Goal: Navigation & Orientation: Understand site structure

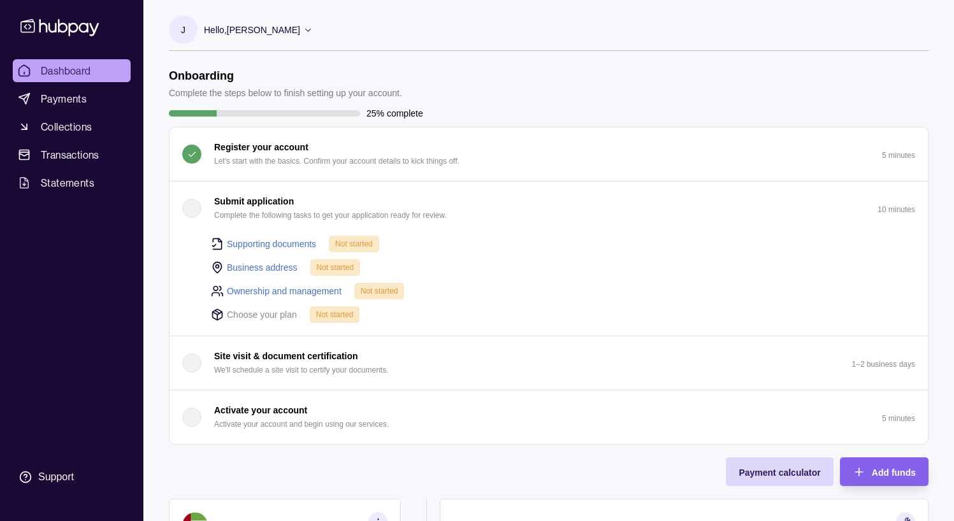
click at [294, 245] on link "Supporting documents" at bounding box center [271, 244] width 89 height 14
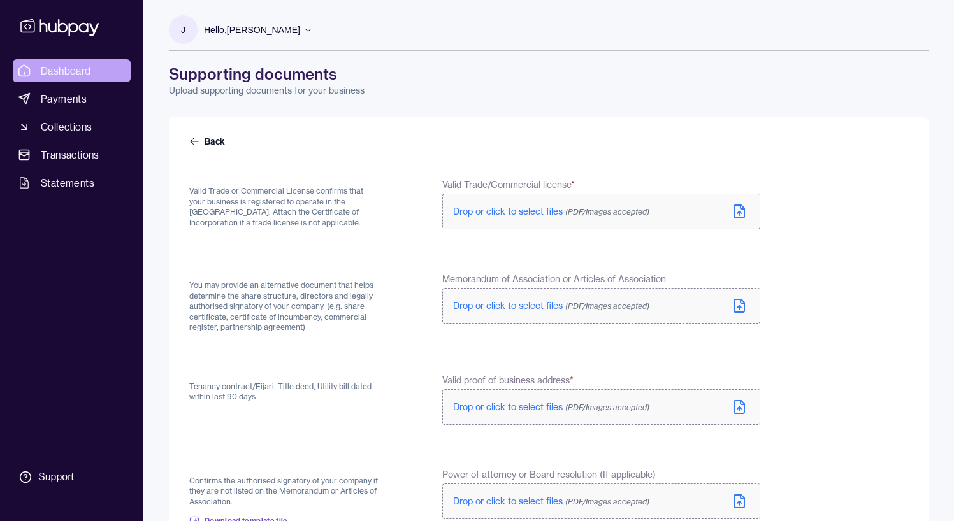
click at [81, 71] on span "Dashboard" at bounding box center [66, 70] width 50 height 15
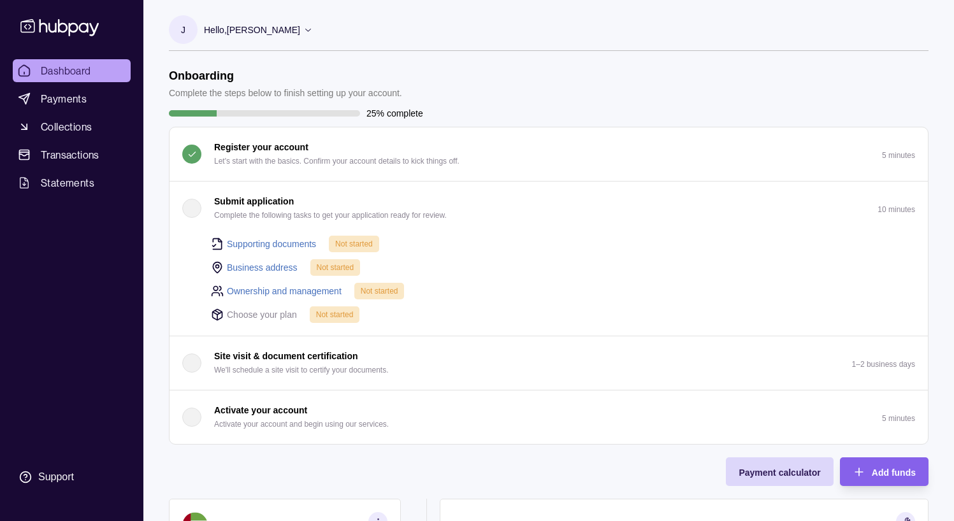
click at [281, 289] on link "Ownership and management" at bounding box center [284, 291] width 115 height 14
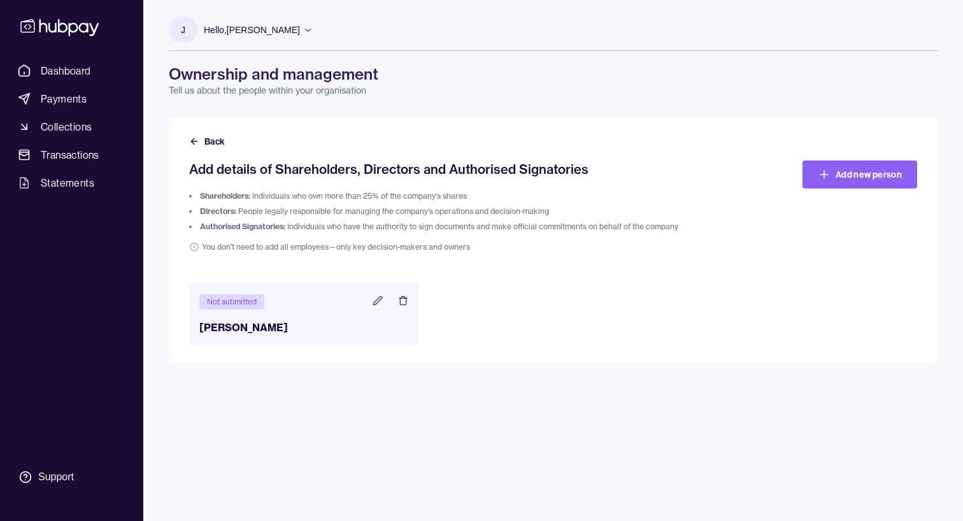
click at [236, 248] on span "You don't need to add all employees—only key decision-makers and owners" at bounding box center [462, 247] width 546 height 10
click at [376, 297] on icon at bounding box center [378, 301] width 10 height 10
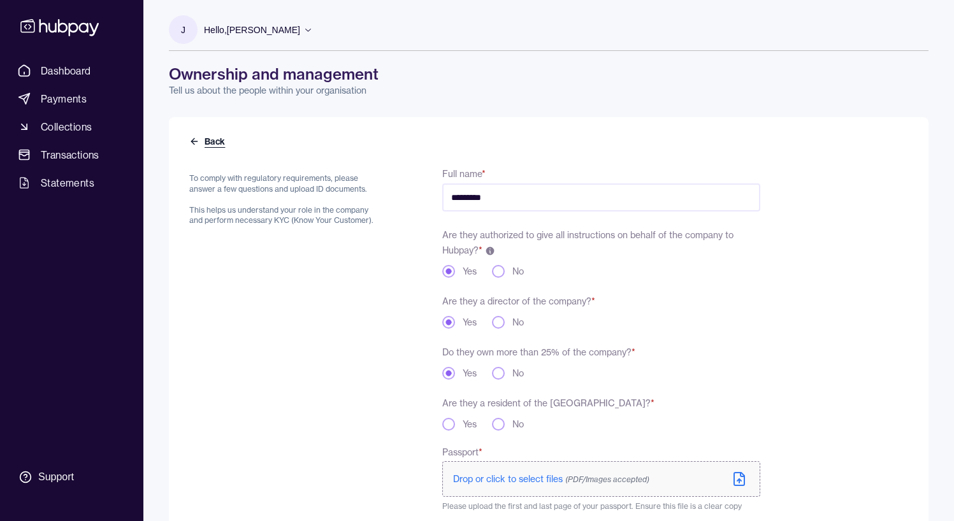
click at [196, 141] on icon at bounding box center [194, 141] width 10 height 10
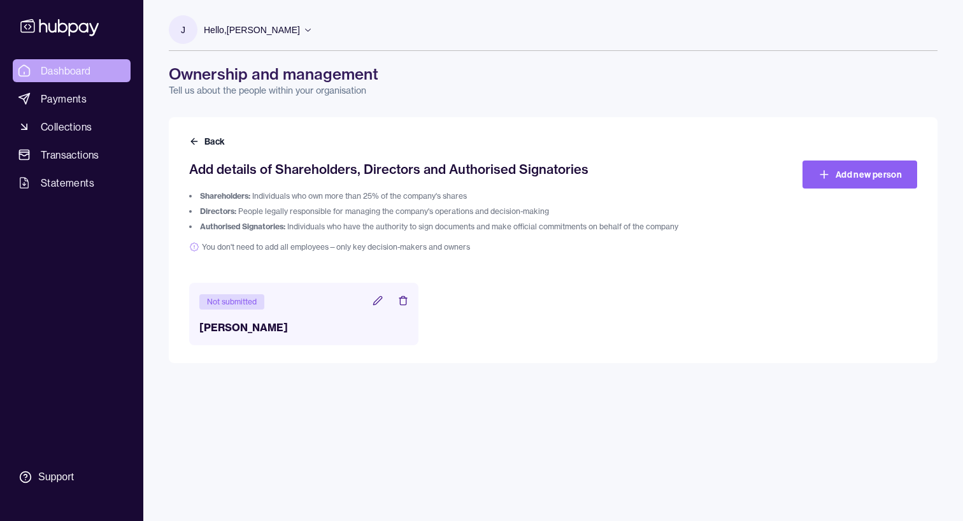
click at [78, 73] on span "Dashboard" at bounding box center [66, 70] width 50 height 15
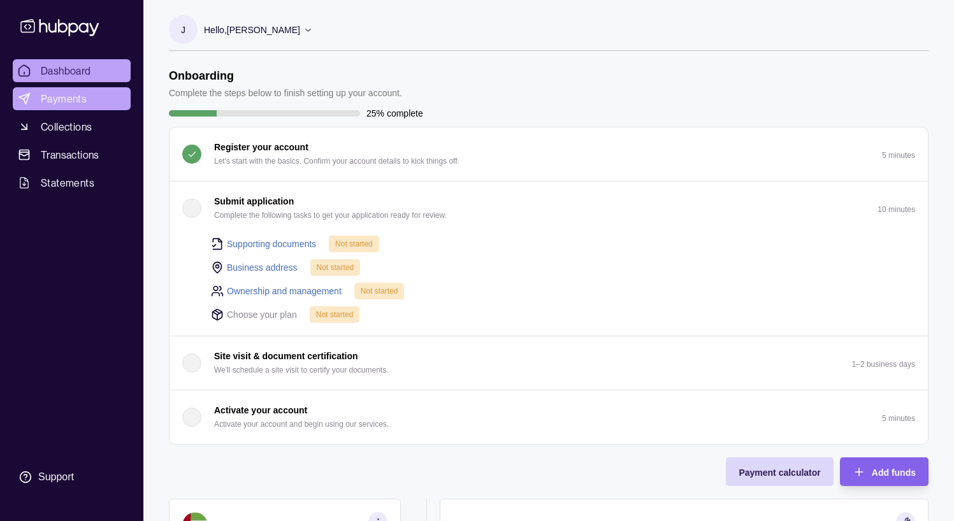
click at [76, 90] on link "Payments" at bounding box center [72, 98] width 118 height 23
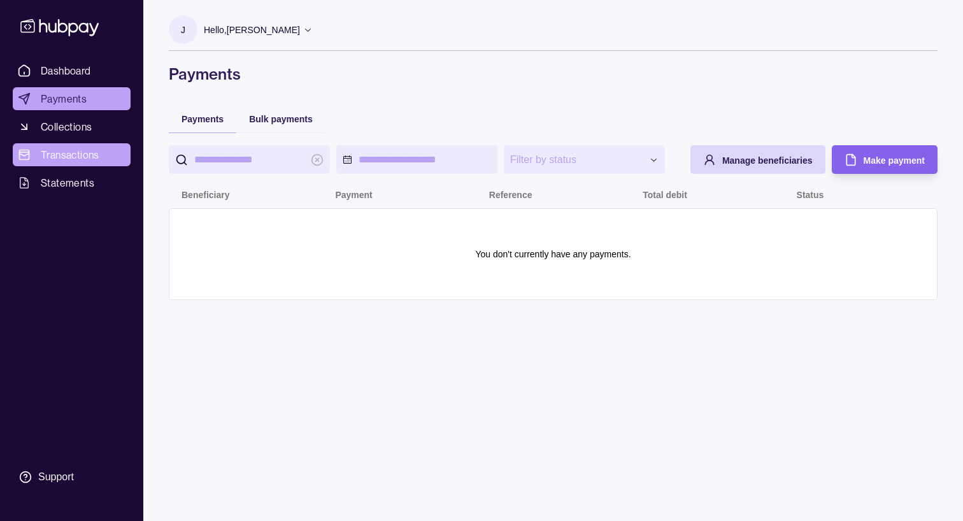
click at [76, 154] on span "Transactions" at bounding box center [70, 154] width 59 height 15
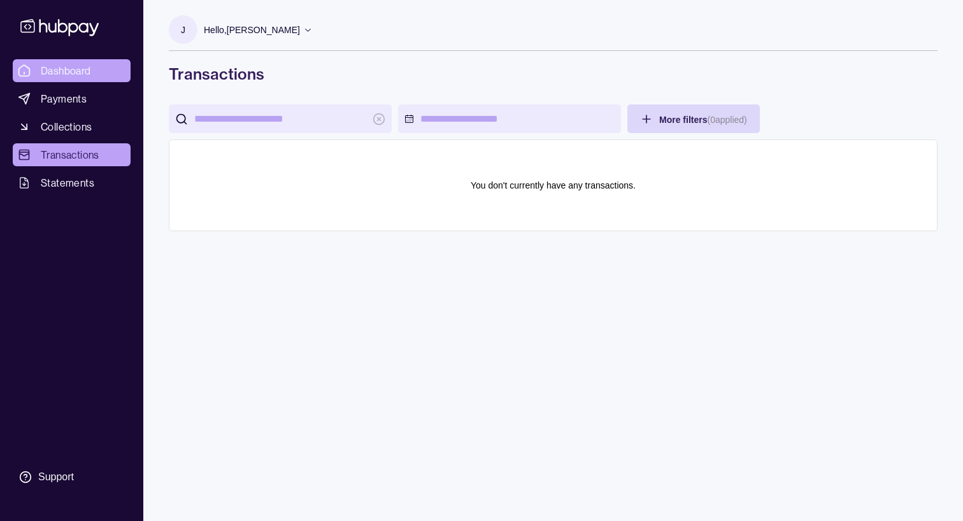
click at [76, 73] on span "Dashboard" at bounding box center [66, 70] width 50 height 15
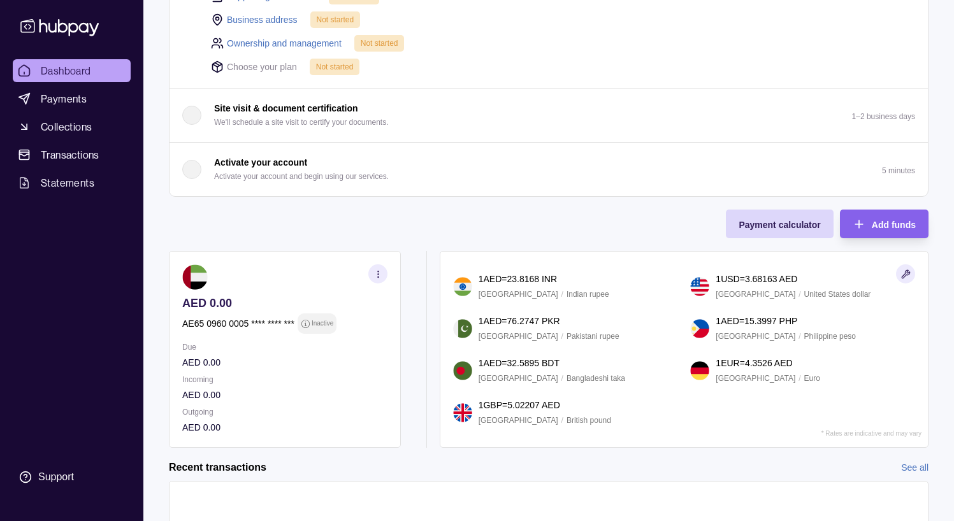
scroll to position [340, 0]
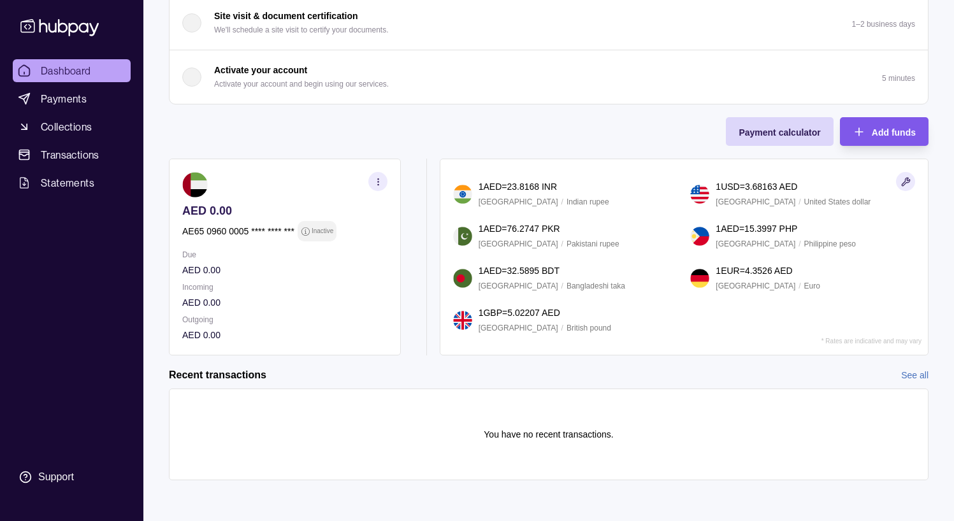
click at [871, 134] on span "Add funds" at bounding box center [893, 132] width 44 height 10
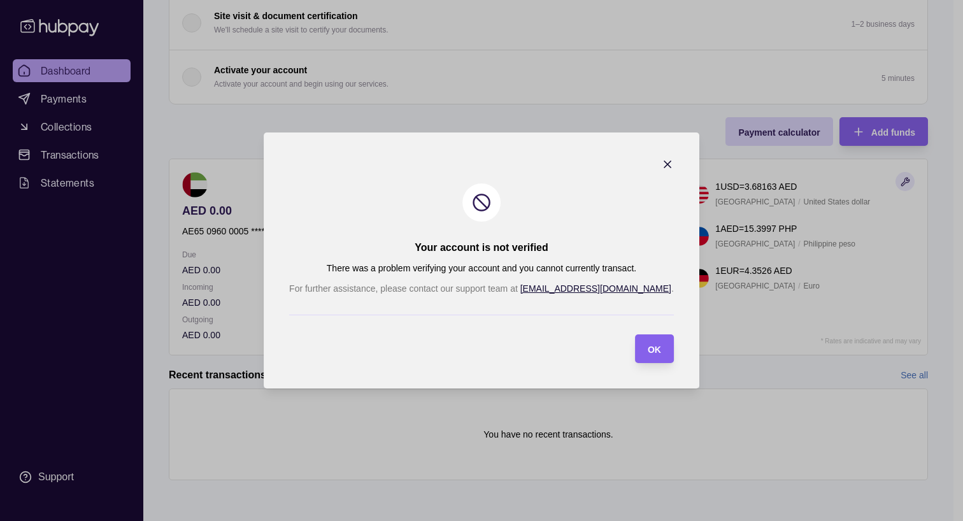
click at [661, 161] on icon "button" at bounding box center [667, 164] width 13 height 13
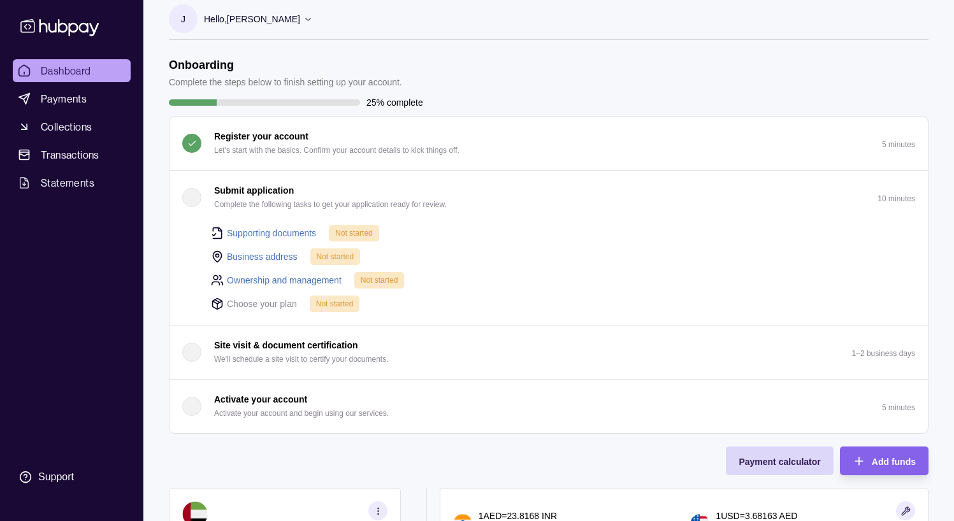
scroll to position [0, 0]
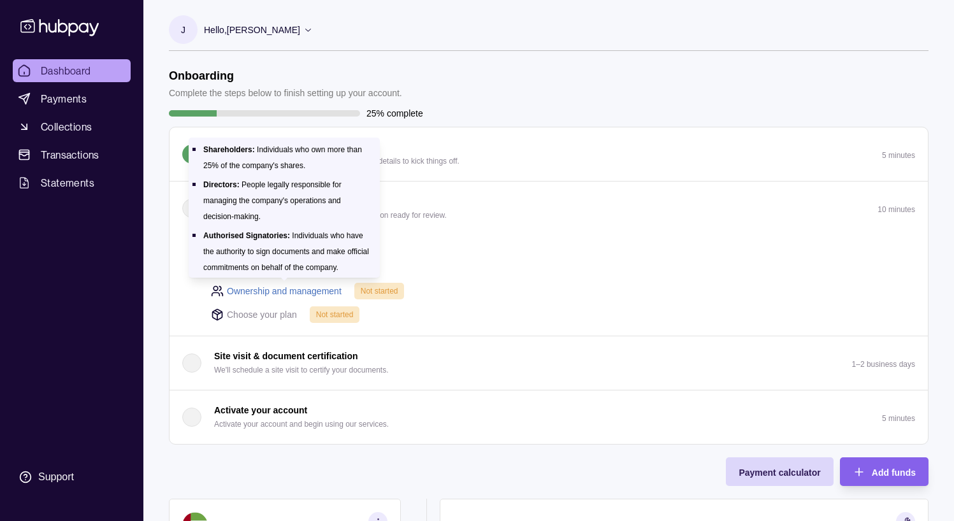
click at [297, 285] on link "Ownership and management" at bounding box center [284, 291] width 115 height 14
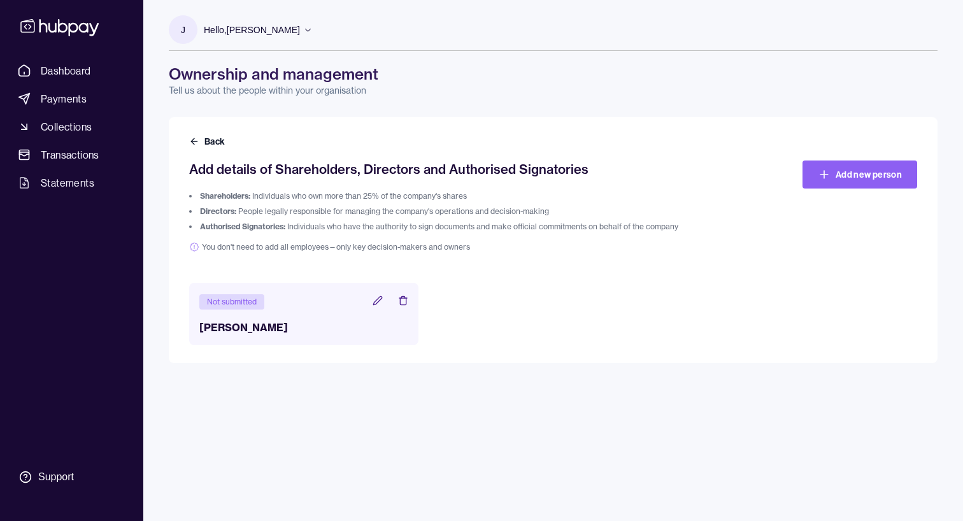
click at [369, 301] on header "Not submitted" at bounding box center [303, 301] width 209 height 17
click at [375, 302] on icon at bounding box center [377, 300] width 8 height 8
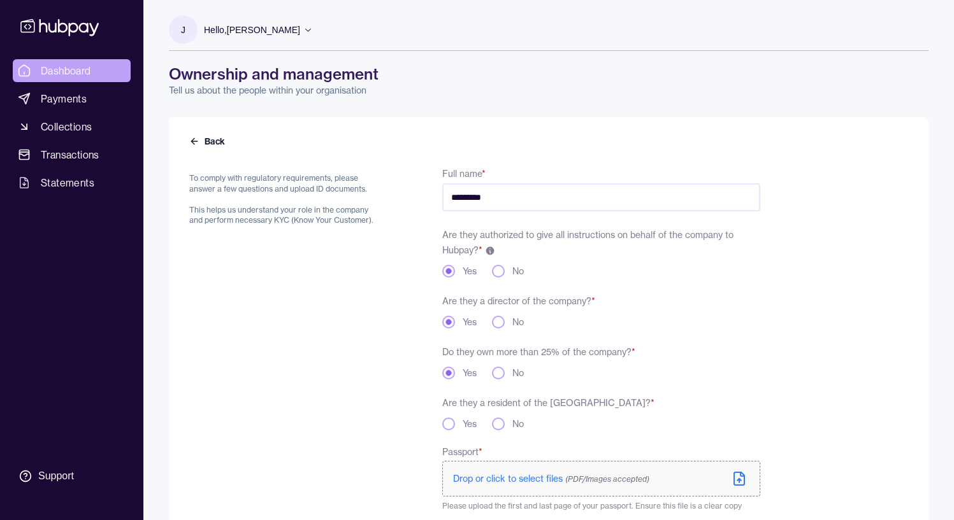
click at [76, 69] on span "Dashboard" at bounding box center [66, 70] width 50 height 15
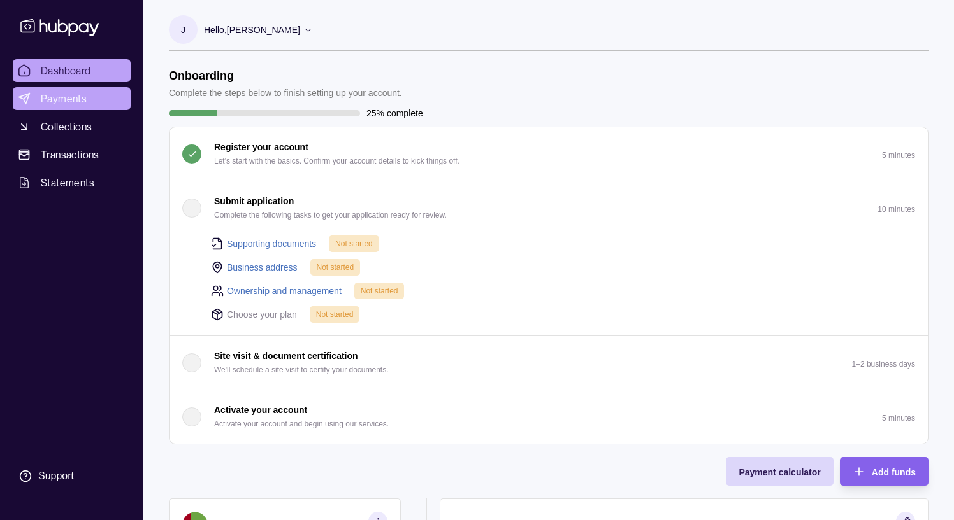
click at [81, 100] on span "Payments" at bounding box center [64, 98] width 46 height 15
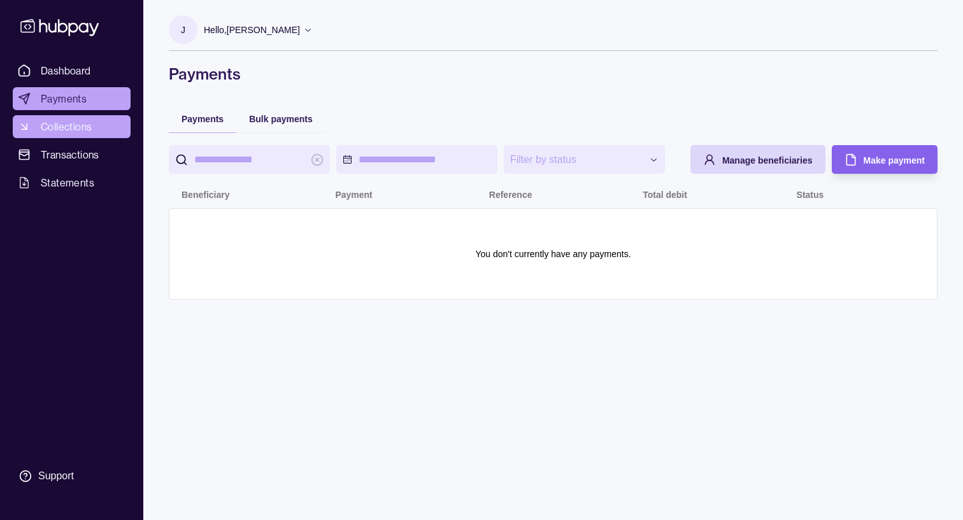
click at [78, 127] on span "Collections" at bounding box center [66, 126] width 51 height 15
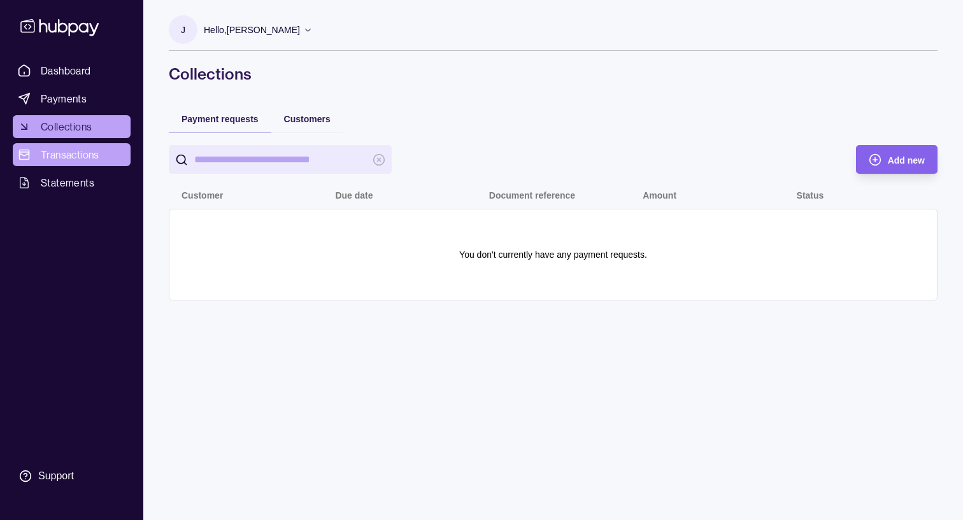
click at [75, 151] on span "Transactions" at bounding box center [70, 154] width 59 height 15
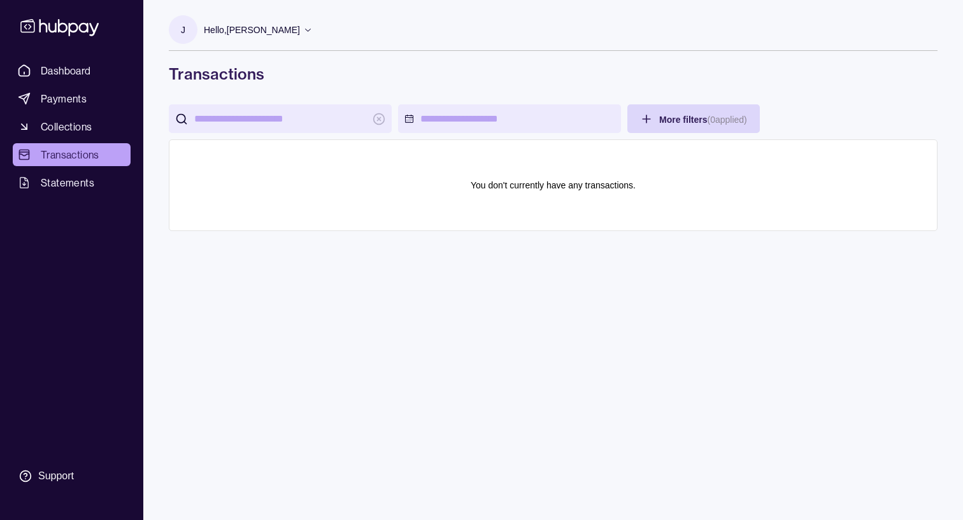
click at [74, 184] on span "Statements" at bounding box center [68, 182] width 54 height 15
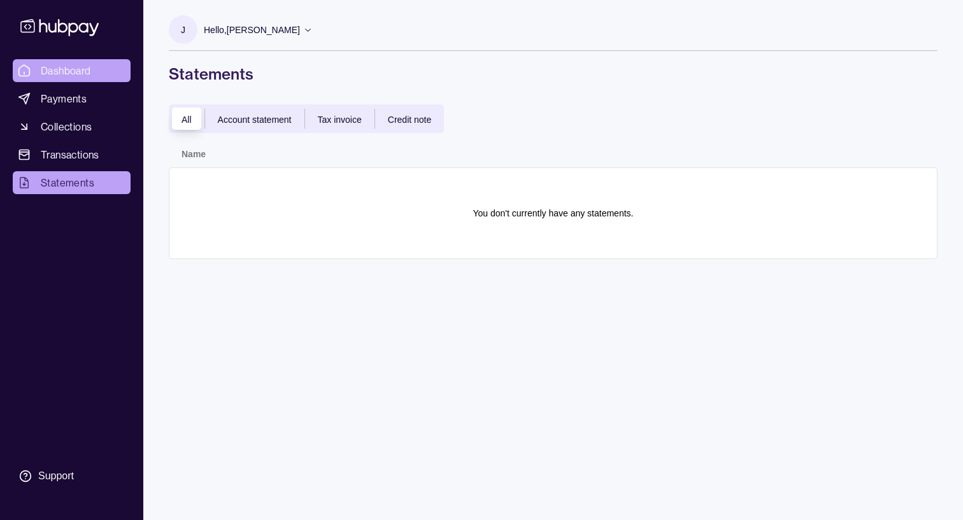
click at [73, 70] on span "Dashboard" at bounding box center [66, 70] width 50 height 15
